Goal: Task Accomplishment & Management: Manage account settings

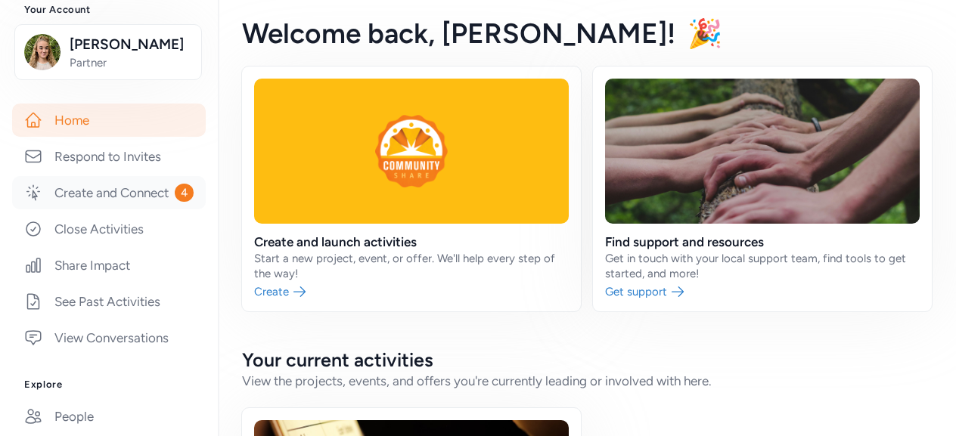
scroll to position [227, 0]
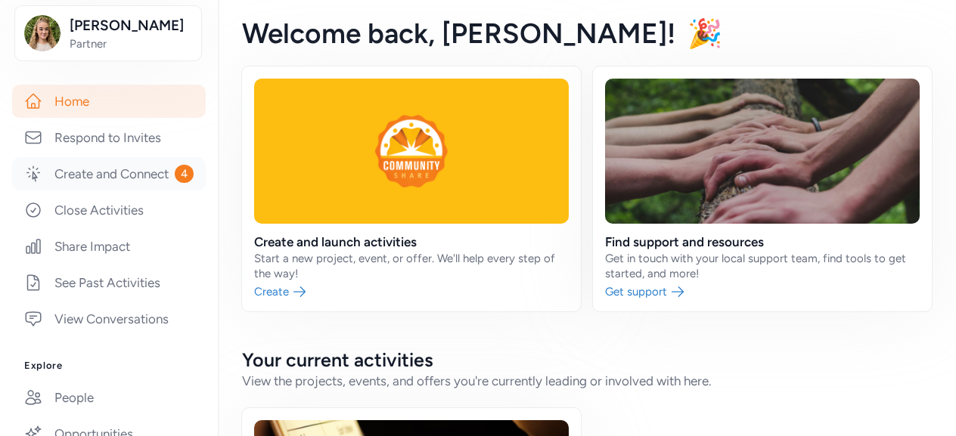
click at [121, 191] on link "Create and Connect 4" at bounding box center [109, 173] width 194 height 33
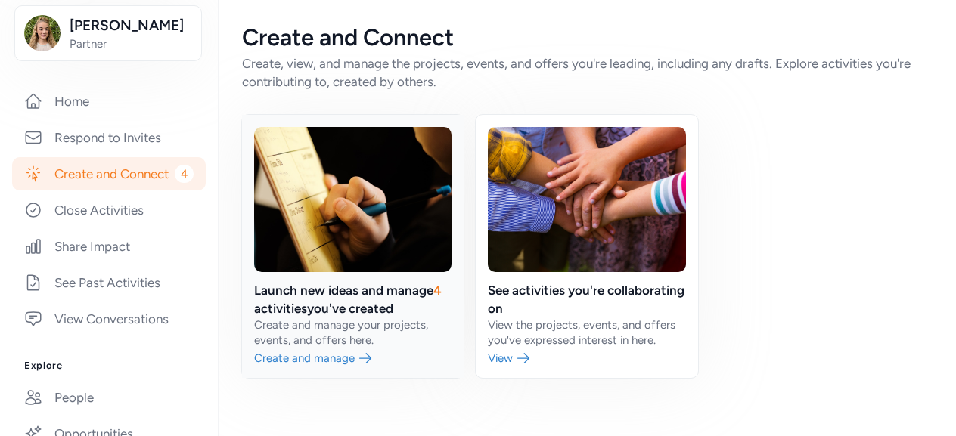
click at [380, 317] on link at bounding box center [352, 246] width 221 height 263
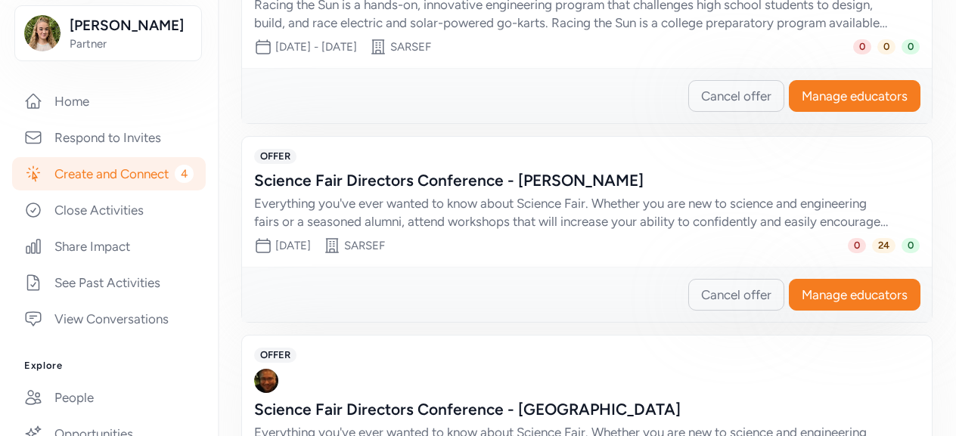
scroll to position [832, 0]
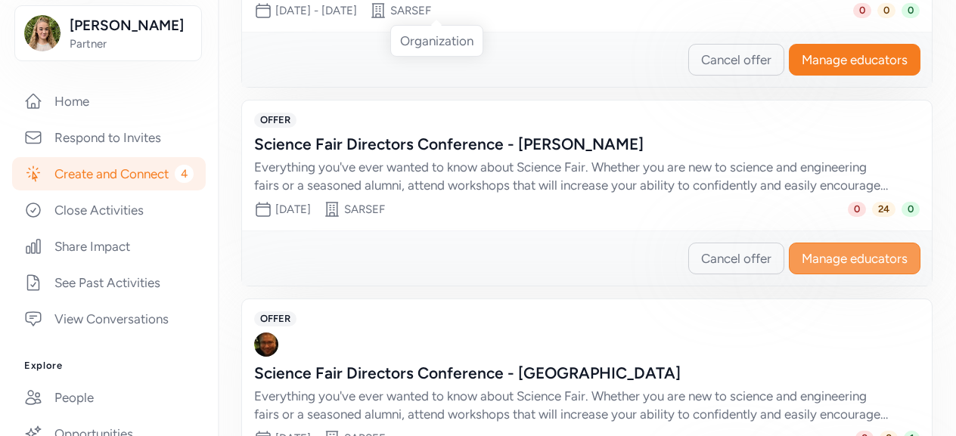
click at [872, 265] on button "Manage educators" at bounding box center [854, 259] width 132 height 32
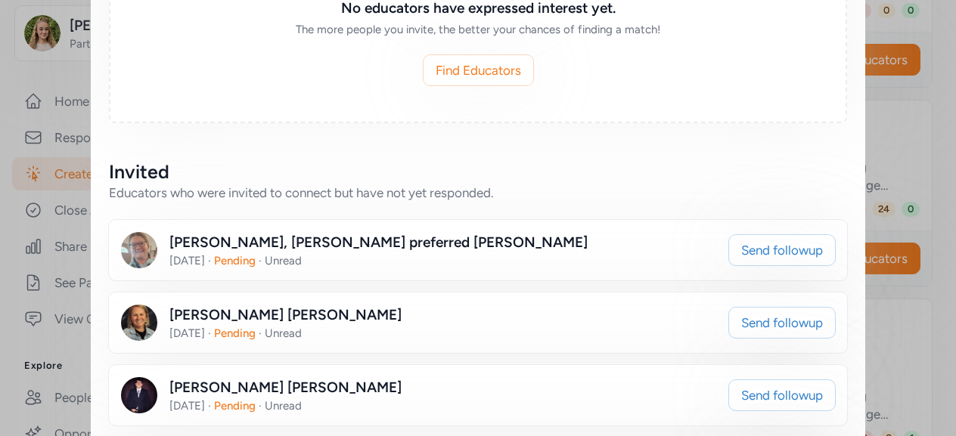
scroll to position [211, 0]
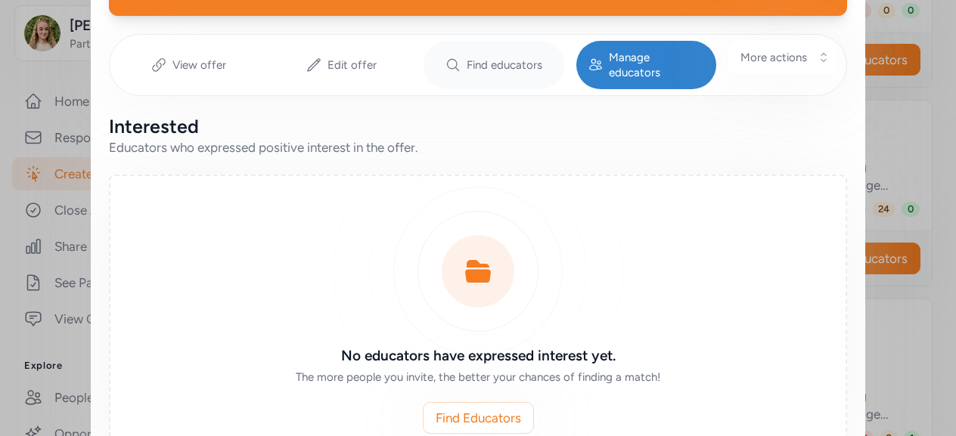
click at [516, 48] on div "Find educators" at bounding box center [493, 65] width 141 height 48
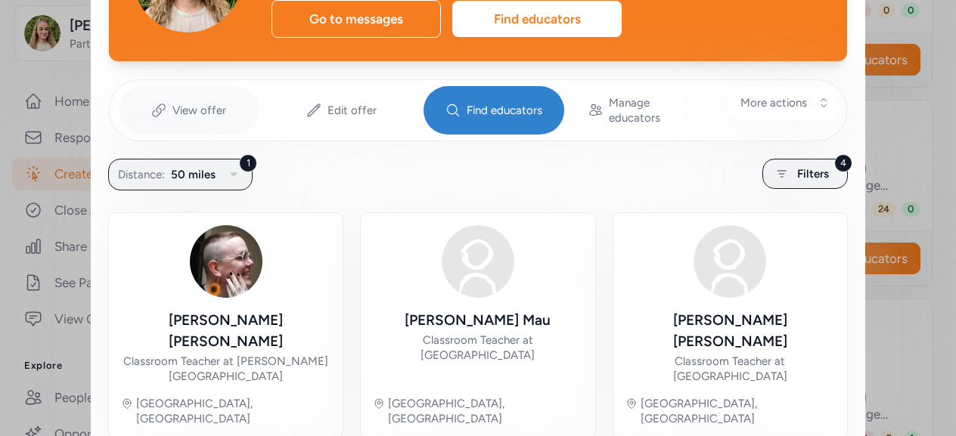
scroll to position [90, 0]
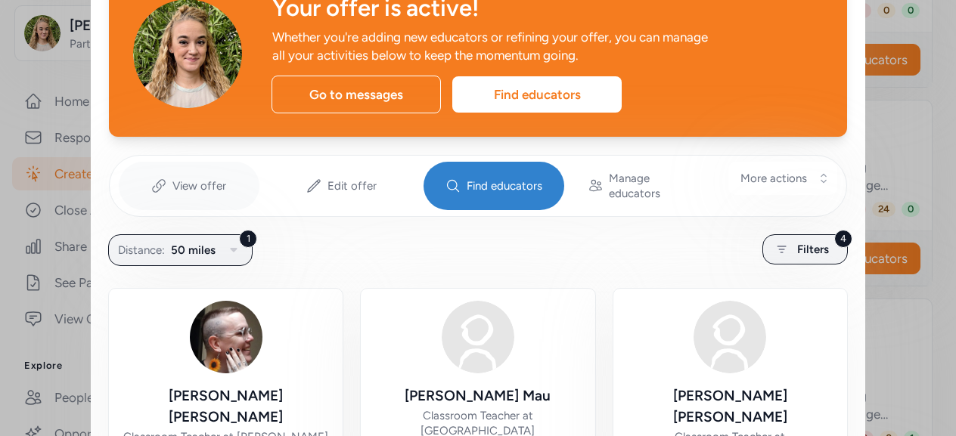
click at [177, 178] on span "View offer" at bounding box center [199, 185] width 54 height 15
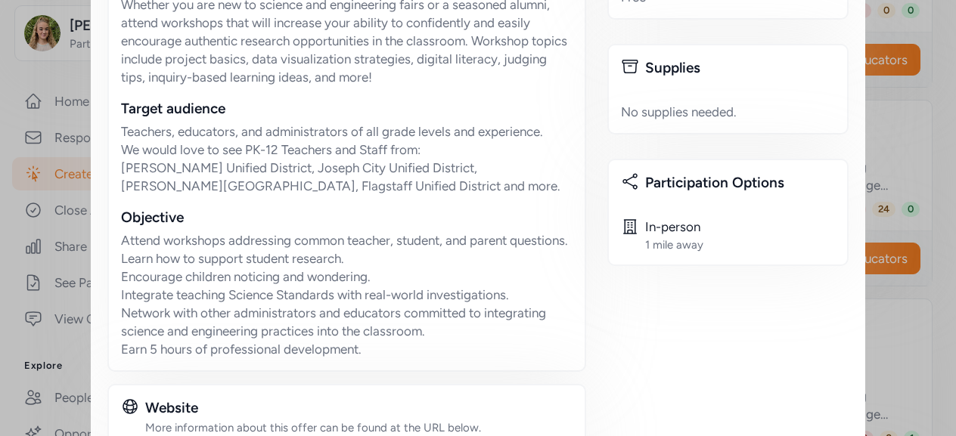
scroll to position [770, 0]
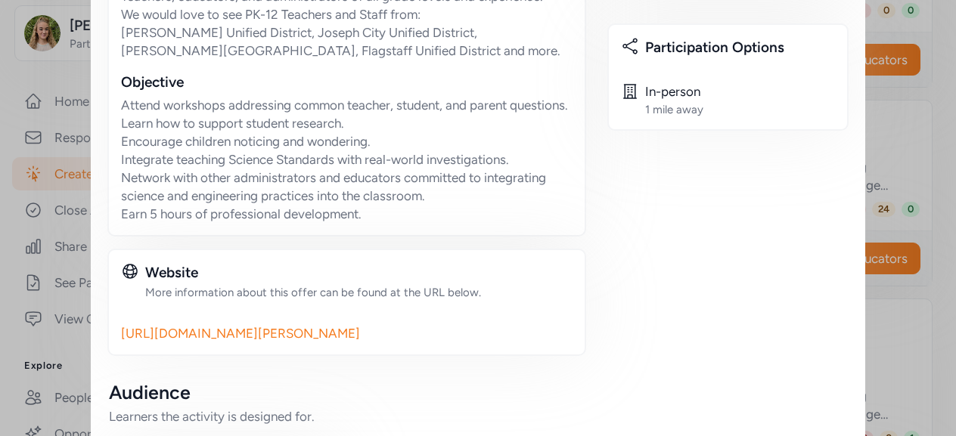
click at [345, 324] on link "[URL][DOMAIN_NAME][PERSON_NAME]" at bounding box center [346, 333] width 451 height 18
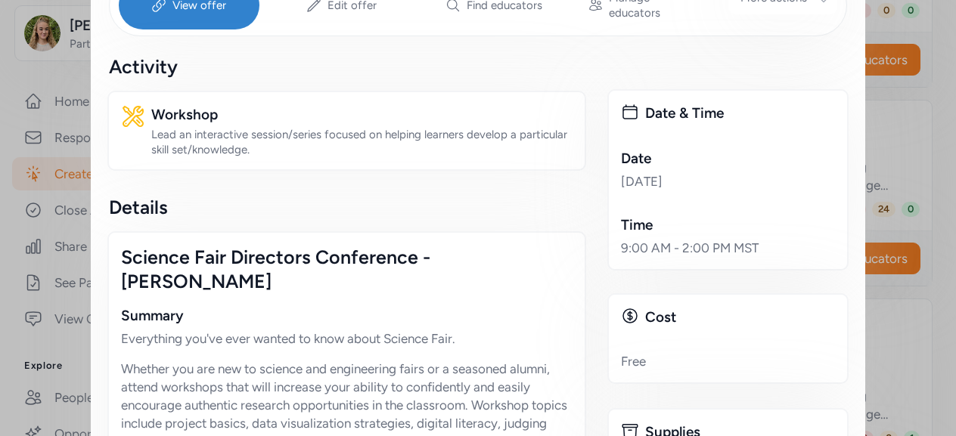
scroll to position [166, 0]
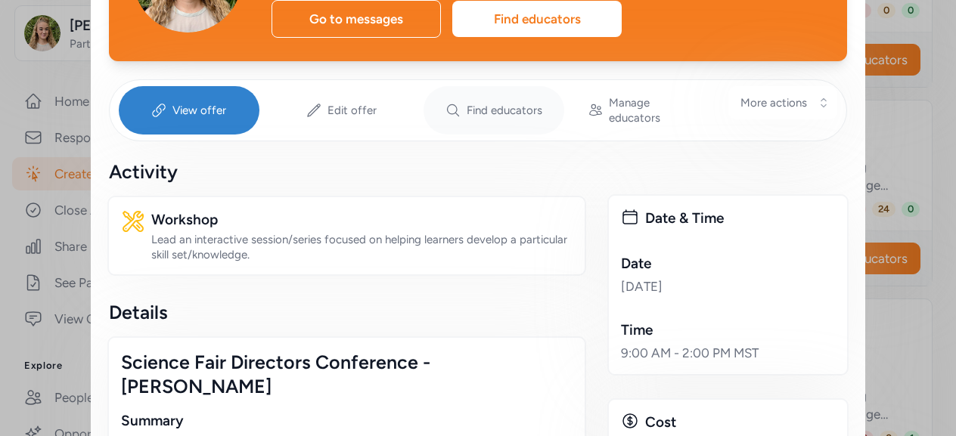
click at [466, 103] on span "Find educators" at bounding box center [504, 110] width 76 height 15
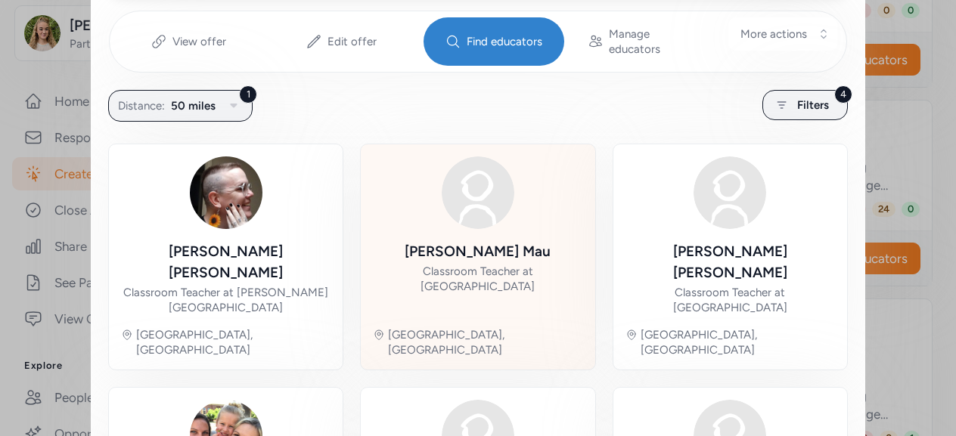
scroll to position [90, 0]
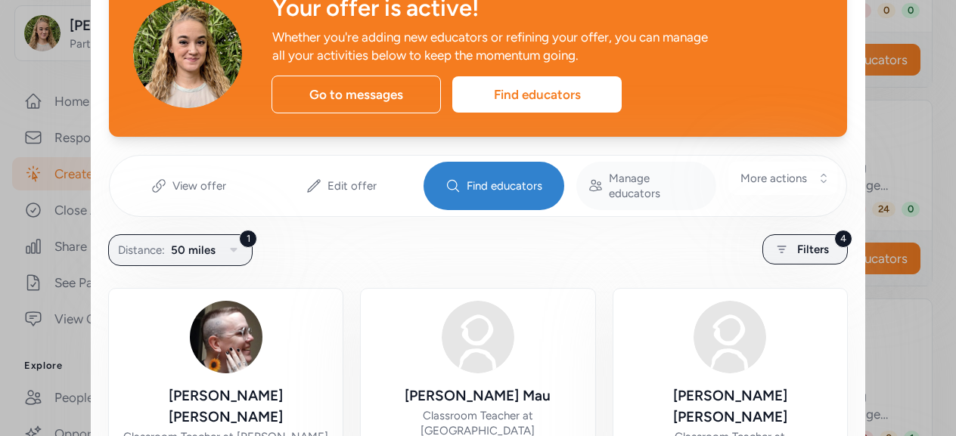
click at [599, 173] on div "Manage educators" at bounding box center [646, 186] width 141 height 48
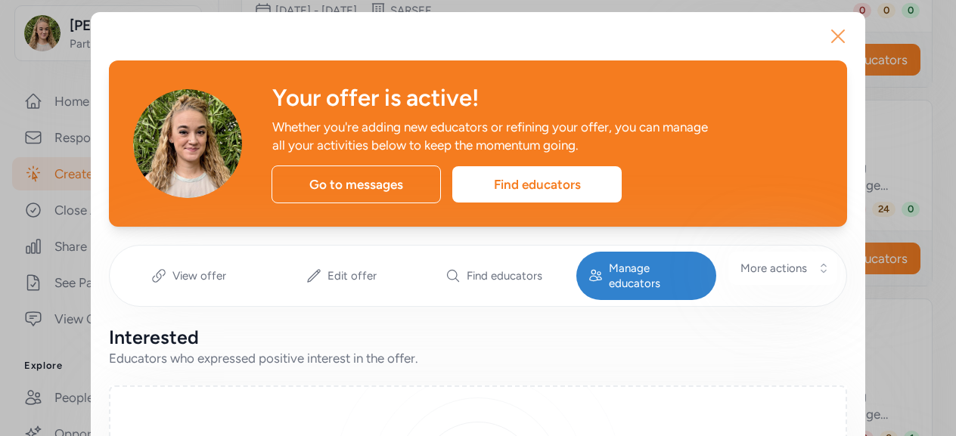
click at [833, 40] on icon "button" at bounding box center [838, 36] width 24 height 24
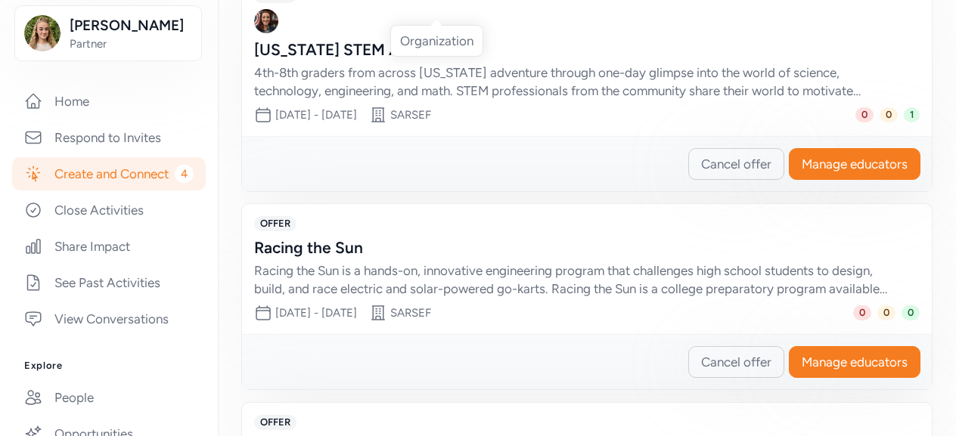
scroll to position [151, 0]
